Goal: Task Accomplishment & Management: Use online tool/utility

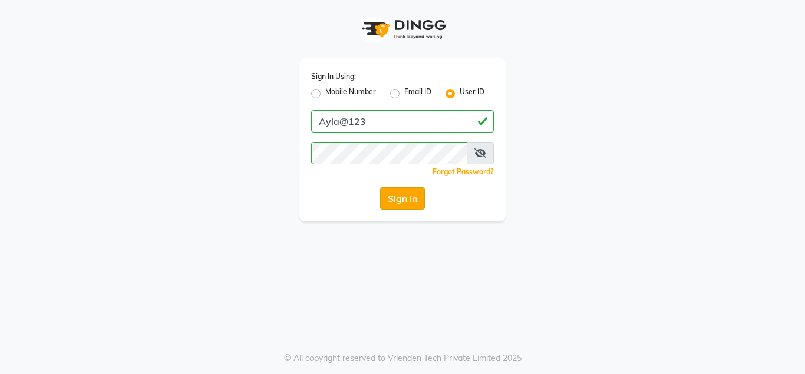
click at [404, 200] on button "Sign In" at bounding box center [402, 198] width 45 height 22
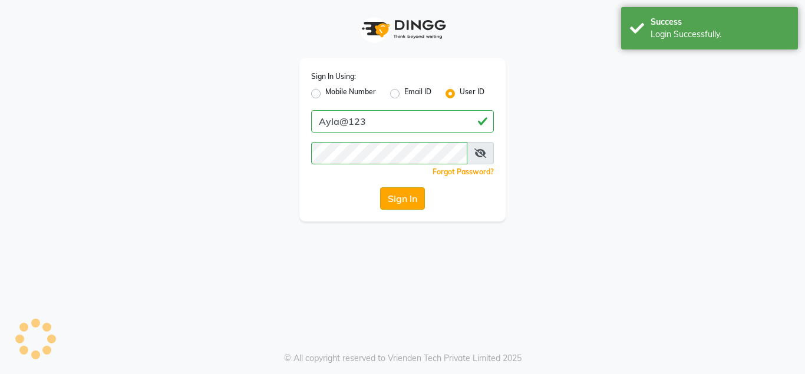
select select "service"
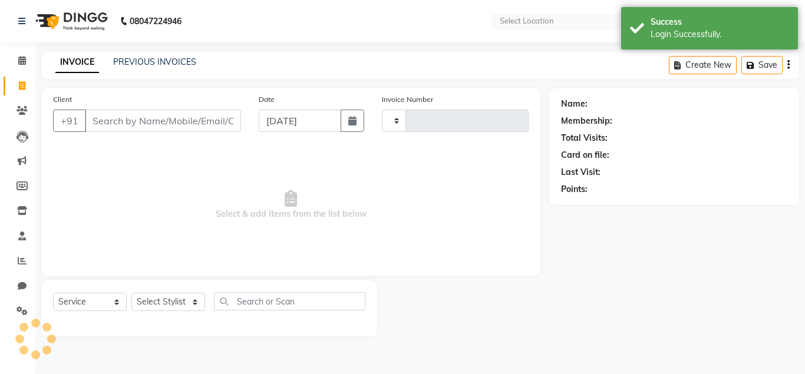
select select "en"
click at [121, 120] on input "Client" at bounding box center [163, 121] width 156 height 22
select select "7756"
type input "1320"
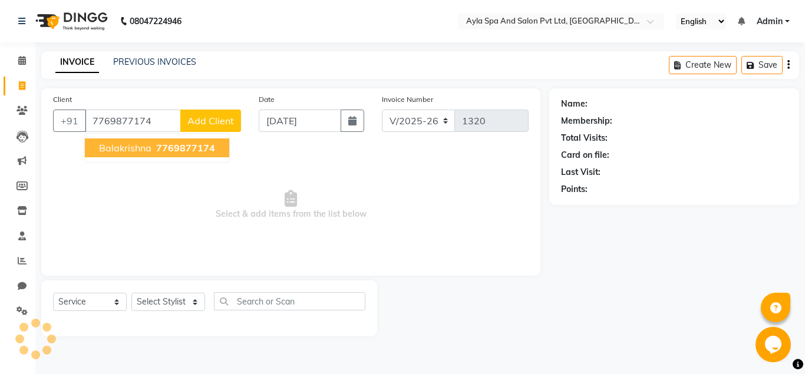
type input "7769877174"
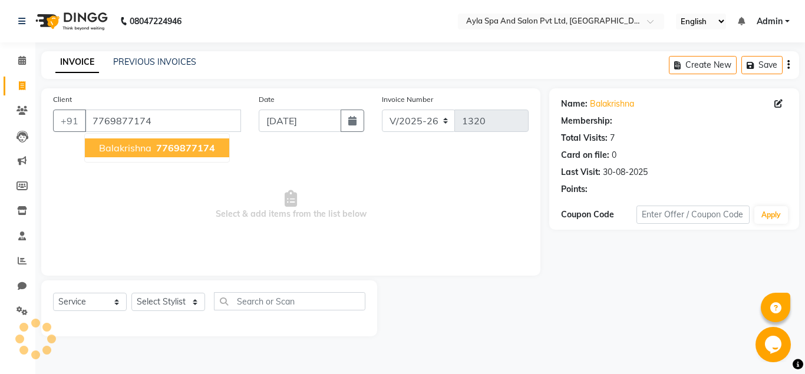
select select "1: Object"
